Goal: Find contact information: Find contact information

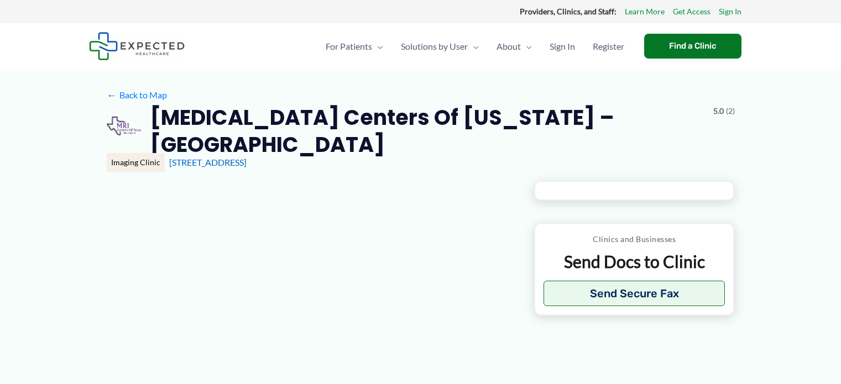
type input "**********"
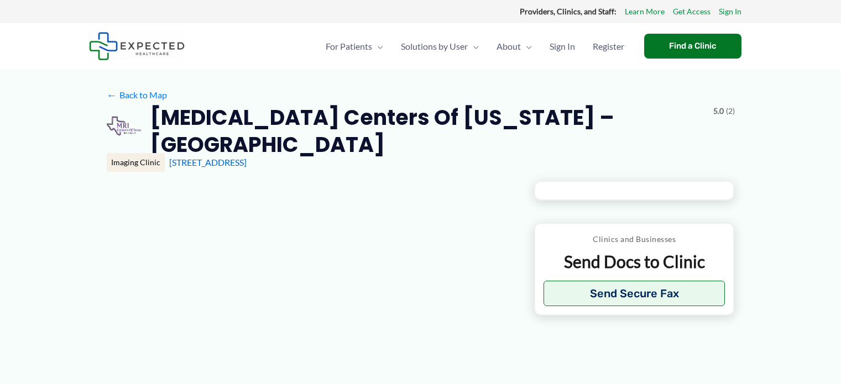
type input "**********"
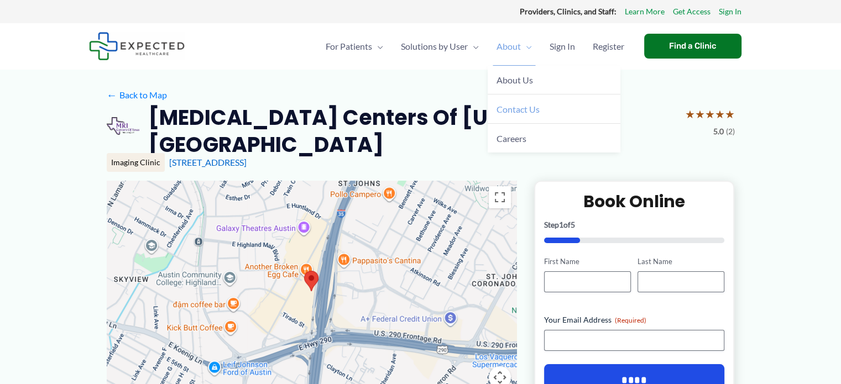
click at [524, 112] on span "Contact Us" at bounding box center [517, 109] width 43 height 11
